Goal: Task Accomplishment & Management: Use online tool/utility

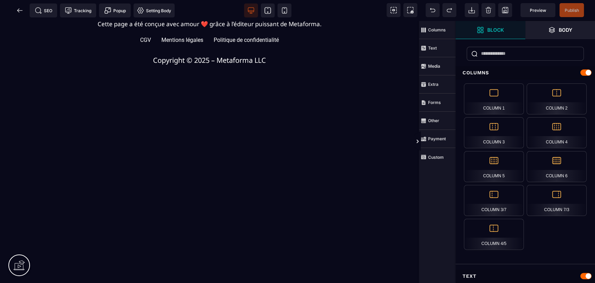
scroll to position [455, 0]
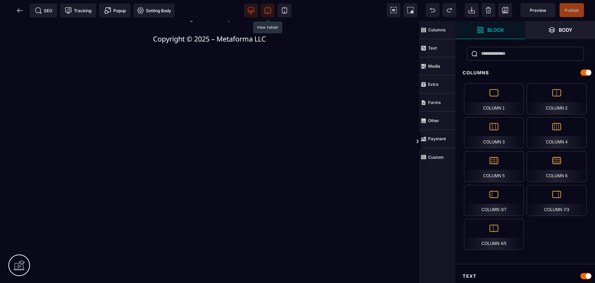
click at [269, 14] on icon at bounding box center [267, 10] width 7 height 7
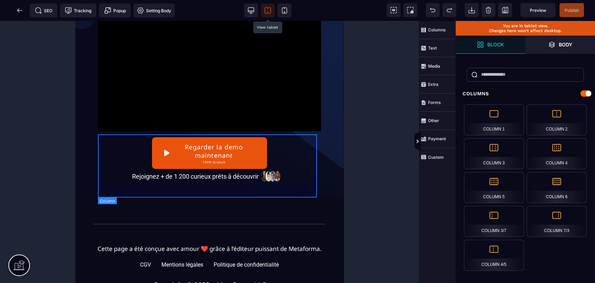
scroll to position [181, 0]
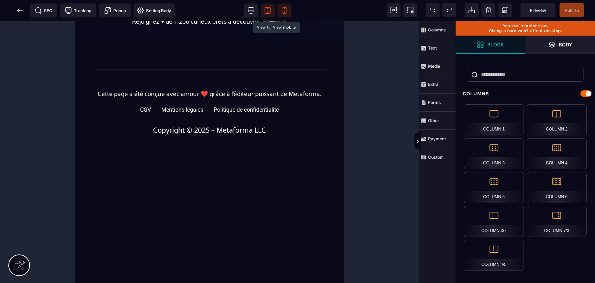
click at [284, 16] on span at bounding box center [285, 10] width 14 height 14
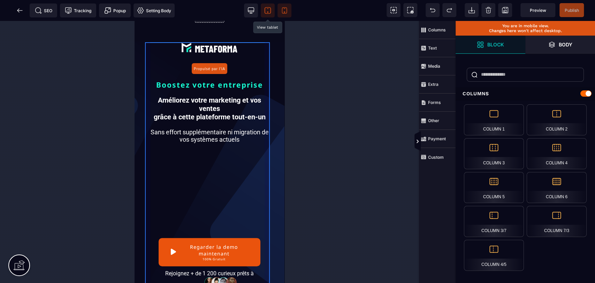
scroll to position [20, 0]
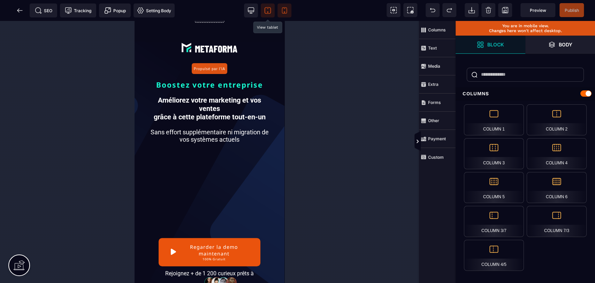
click at [263, 12] on span at bounding box center [268, 10] width 14 height 14
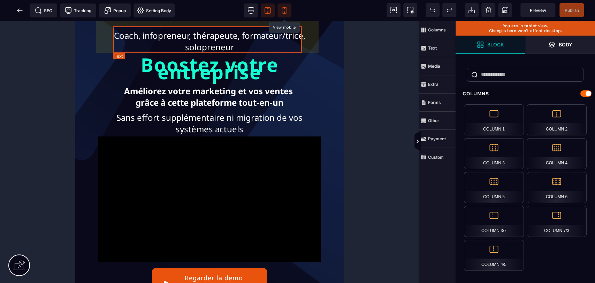
scroll to position [88, 0]
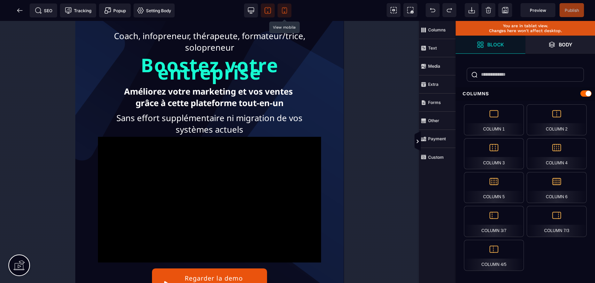
click at [286, 11] on icon at bounding box center [284, 10] width 7 height 7
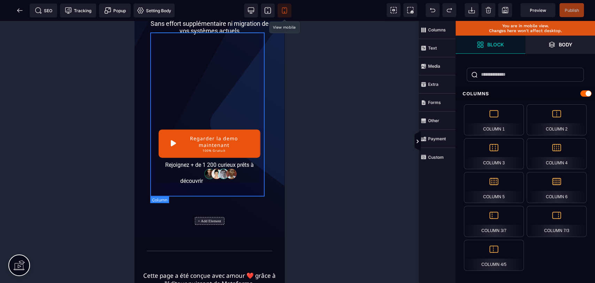
scroll to position [132, 0]
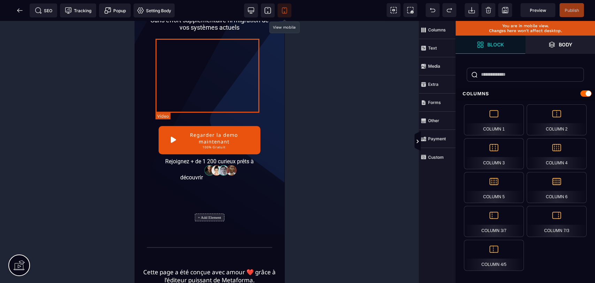
click at [210, 77] on div at bounding box center [210, 75] width 108 height 74
select select "*"
select select "**"
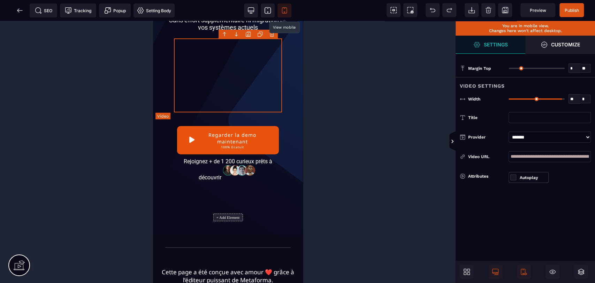
click at [226, 76] on div at bounding box center [228, 75] width 108 height 74
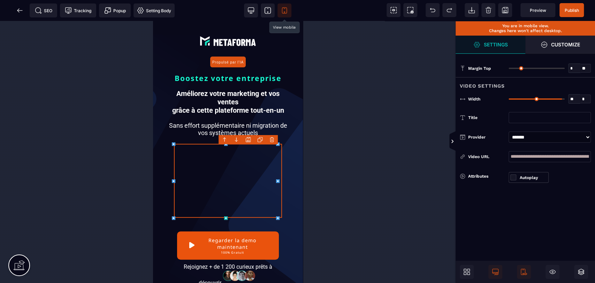
scroll to position [28, 0]
